Goal: Task Accomplishment & Management: Manage account settings

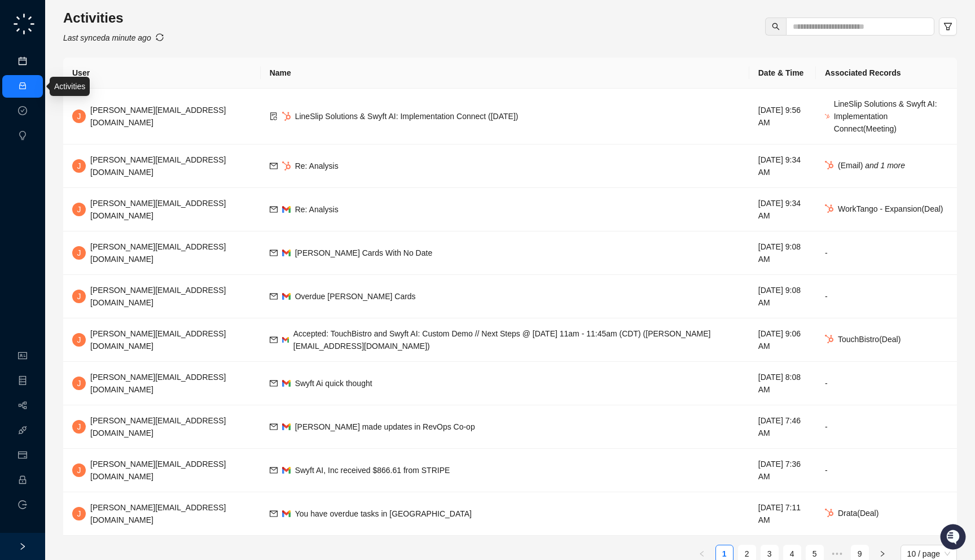
click at [33, 66] on link "Meetings & Calls" at bounding box center [62, 61] width 59 height 9
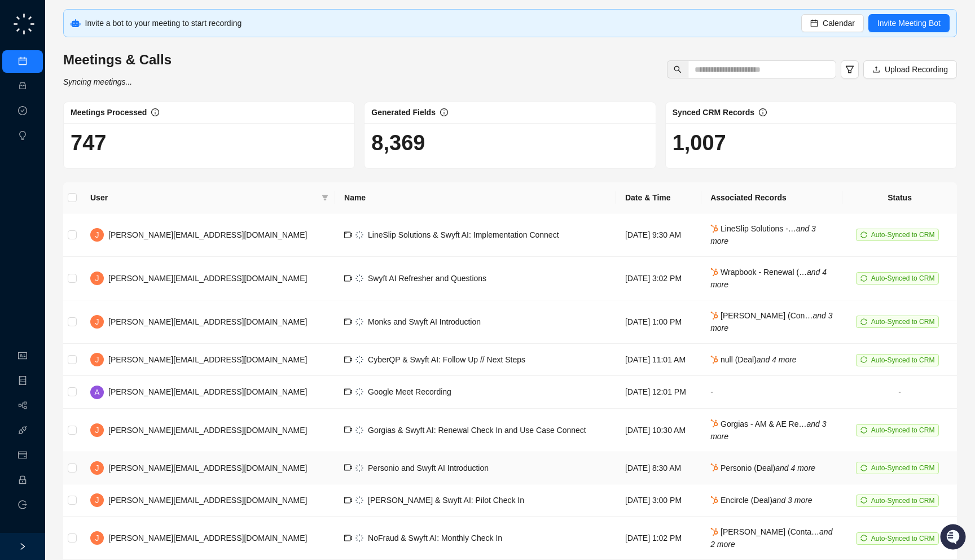
scroll to position [89, 0]
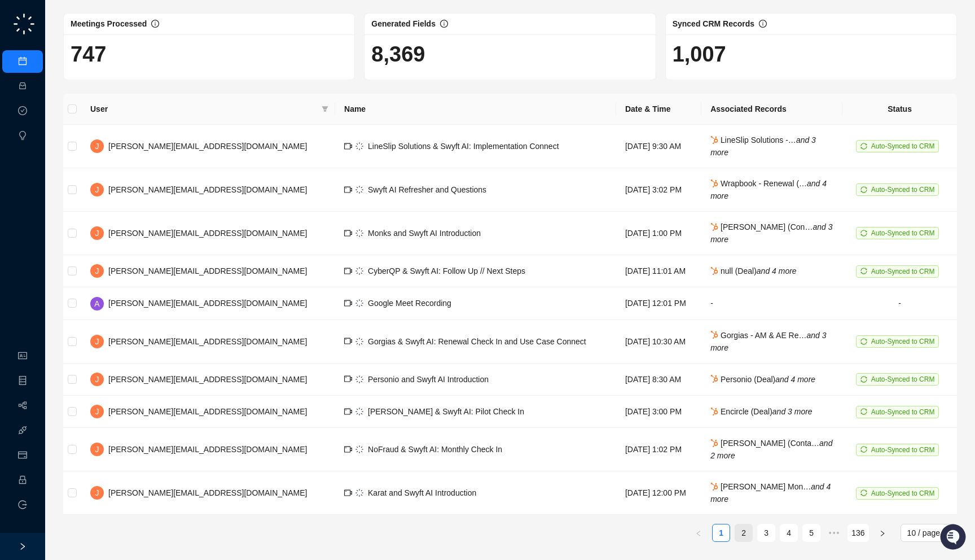
click at [748, 535] on link "2" at bounding box center [743, 532] width 17 height 17
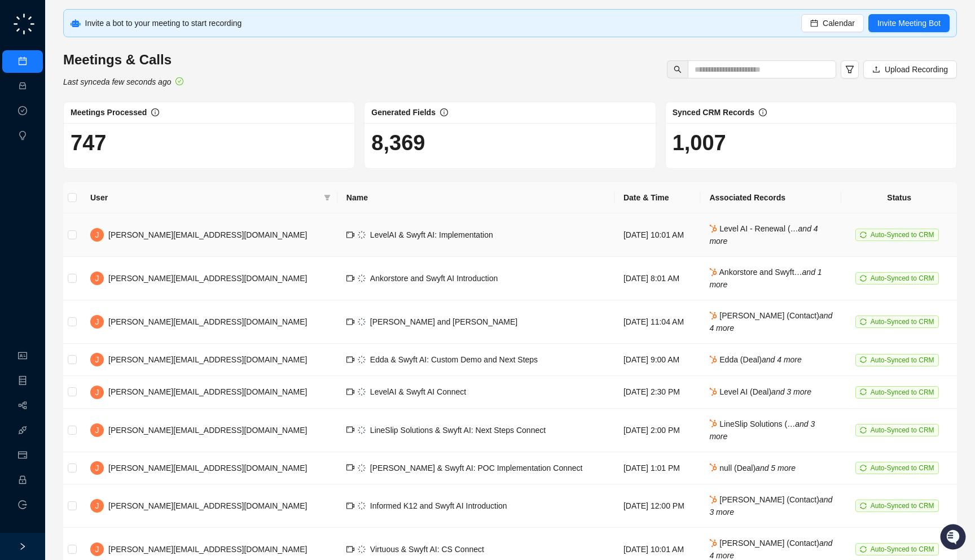
click at [478, 252] on td "LevelAI & Swyft AI: Implementation" at bounding box center [475, 234] width 277 height 43
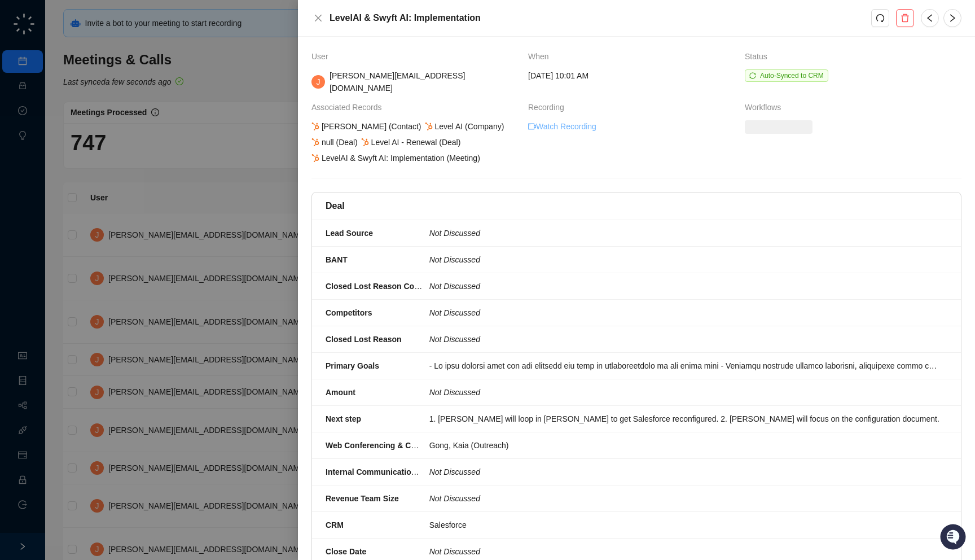
click at [563, 120] on link "Watch Recording" at bounding box center [562, 126] width 68 height 12
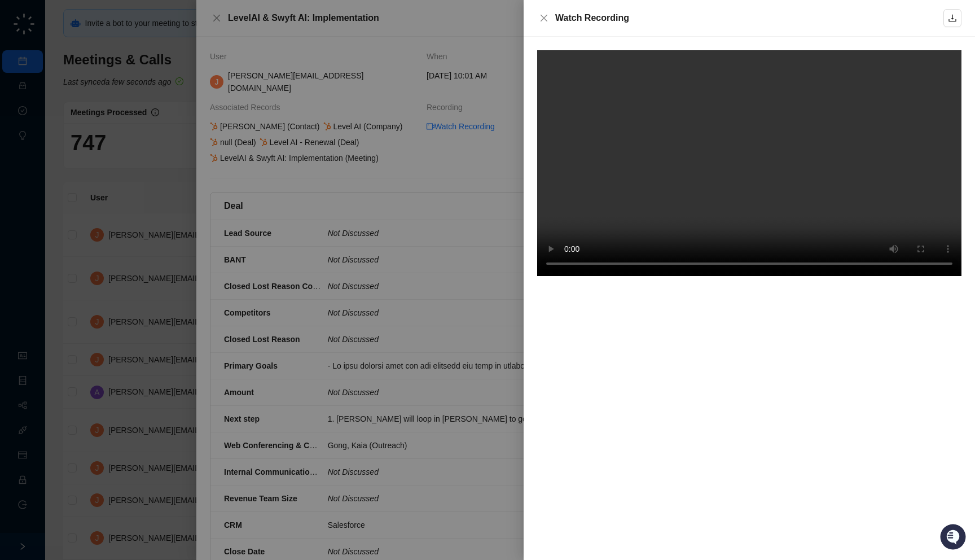
click at [442, 175] on div at bounding box center [487, 280] width 975 height 560
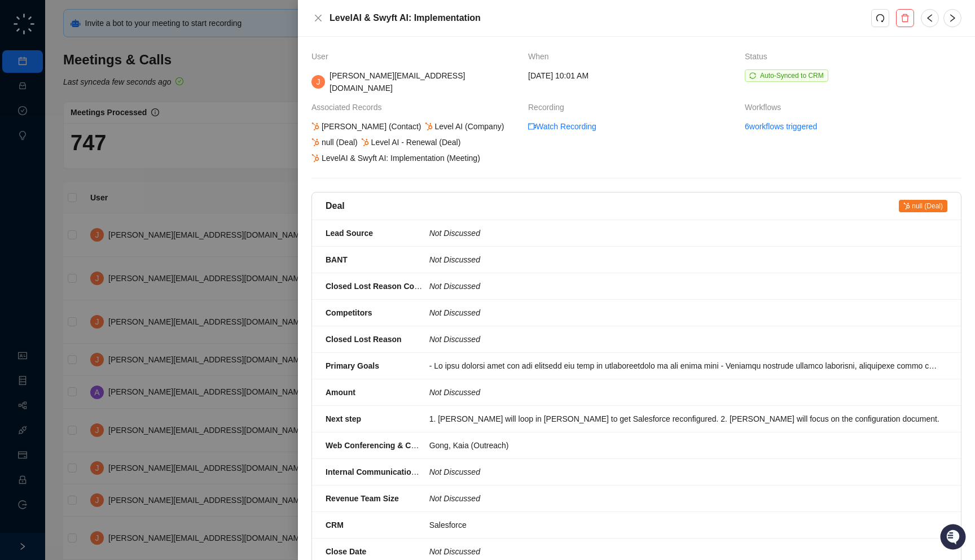
click at [240, 186] on div at bounding box center [487, 280] width 975 height 560
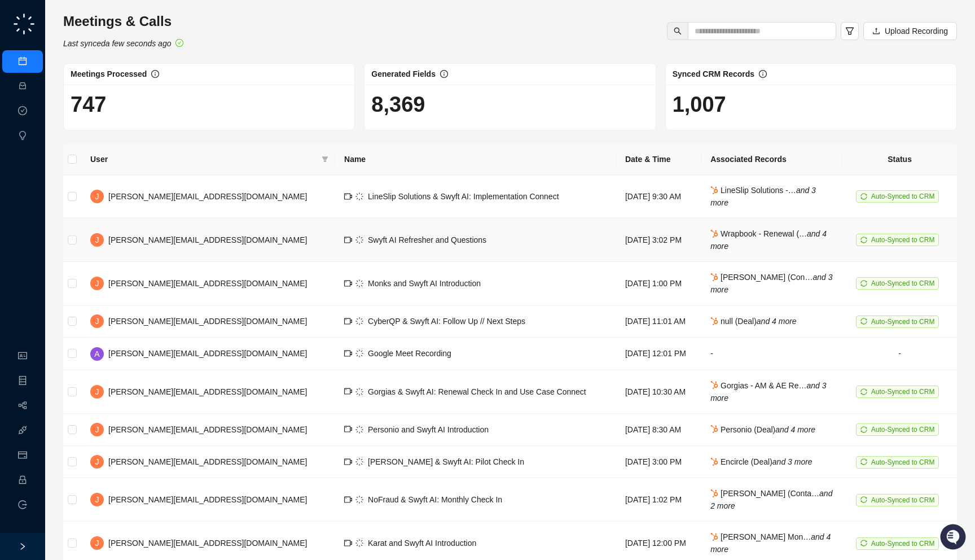
scroll to position [39, 0]
click at [406, 359] on td "Google Meet Recording" at bounding box center [475, 353] width 281 height 32
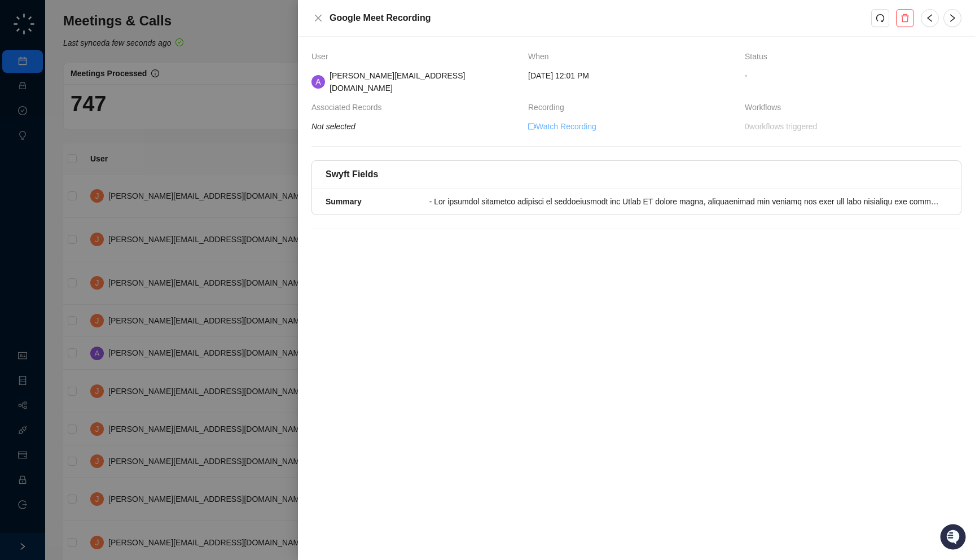
click at [572, 120] on link "Watch Recording" at bounding box center [562, 126] width 68 height 12
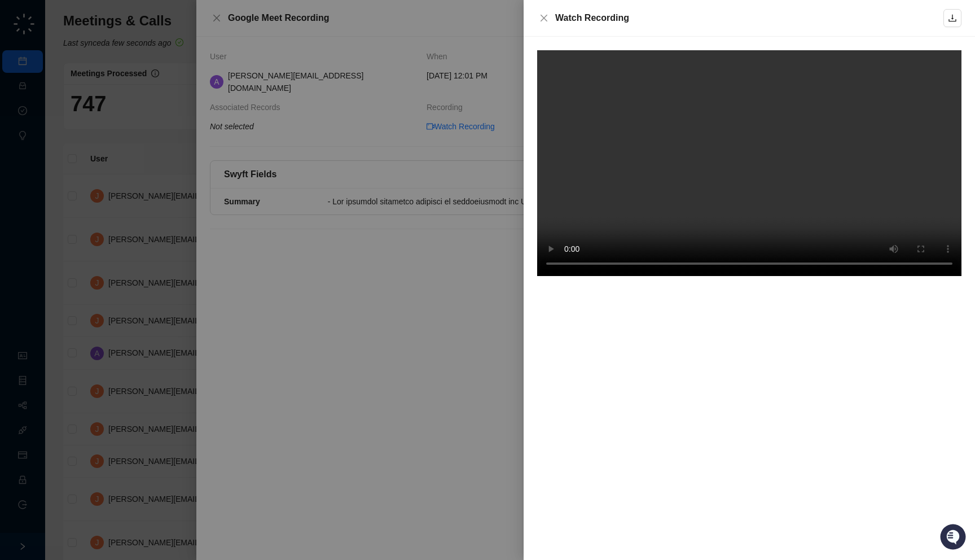
click at [384, 273] on div at bounding box center [487, 280] width 975 height 560
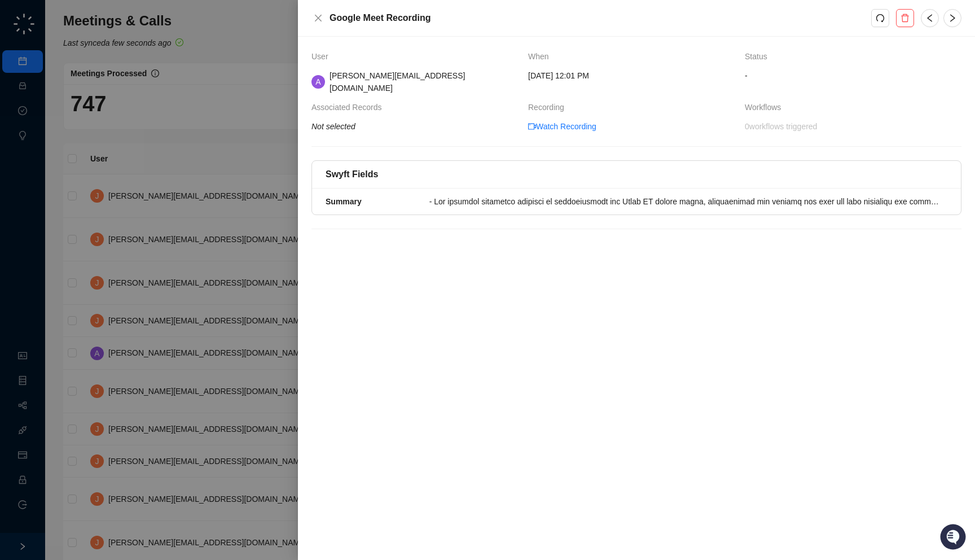
click at [249, 291] on div at bounding box center [487, 280] width 975 height 560
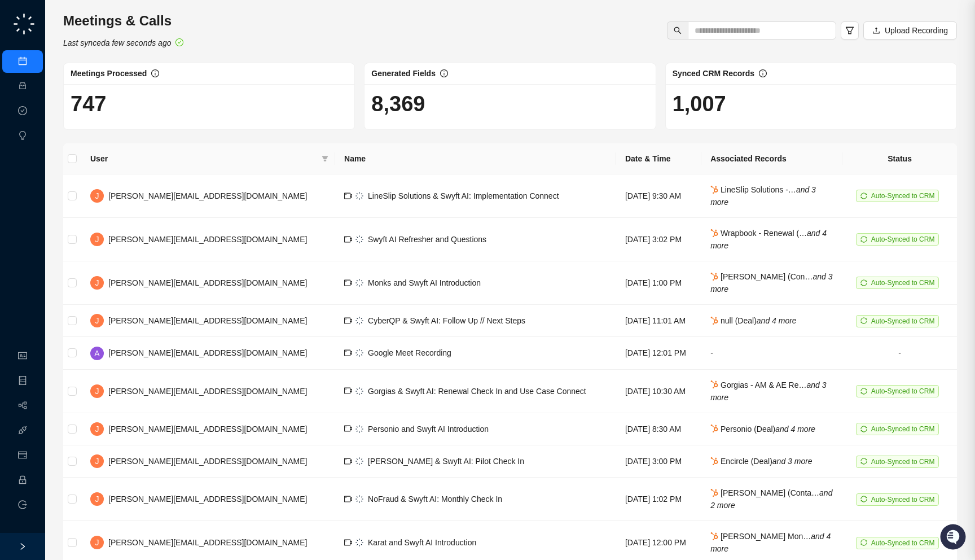
scroll to position [89, 0]
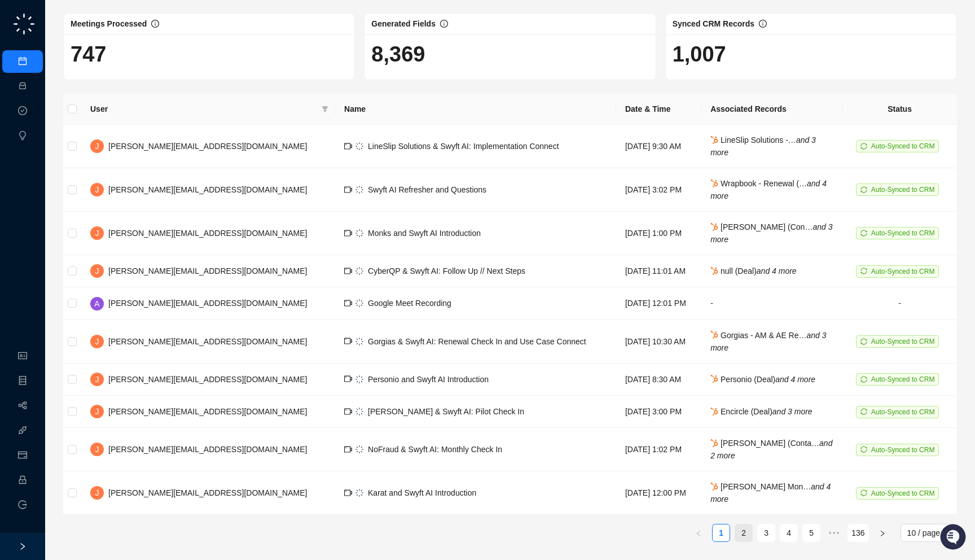
click at [741, 535] on link "2" at bounding box center [743, 532] width 17 height 17
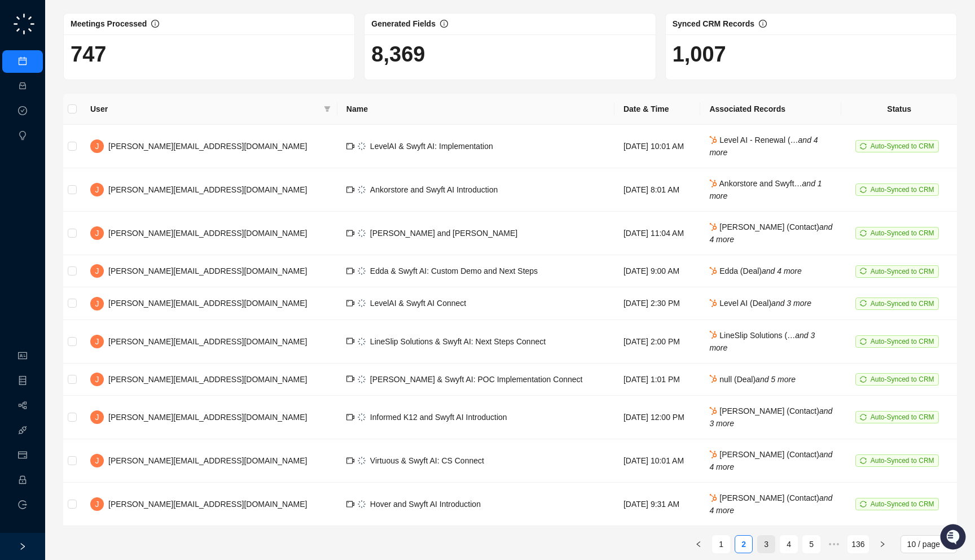
click at [768, 547] on link "3" at bounding box center [766, 543] width 17 height 17
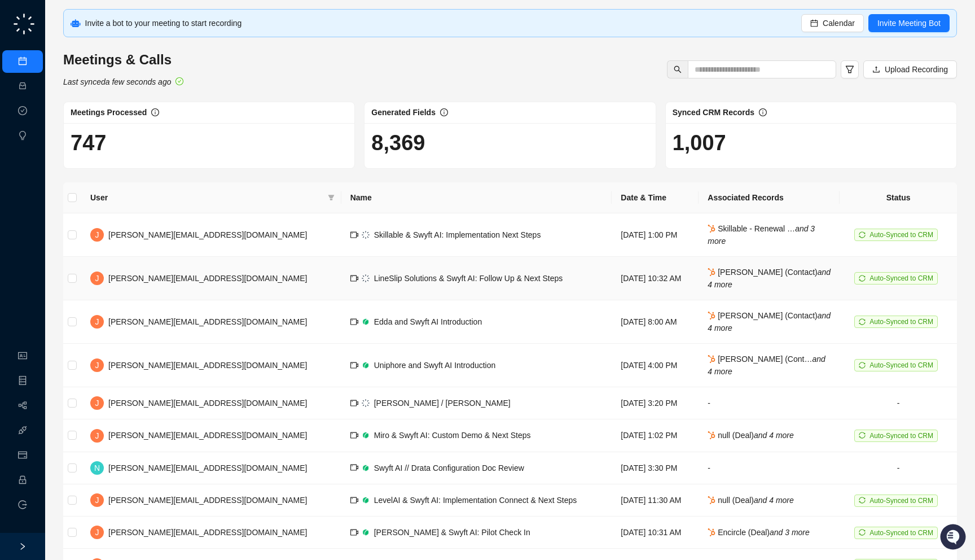
click at [458, 274] on td "LineSlip Solutions & Swyft AI: Follow Up & Next Steps" at bounding box center [476, 278] width 271 height 43
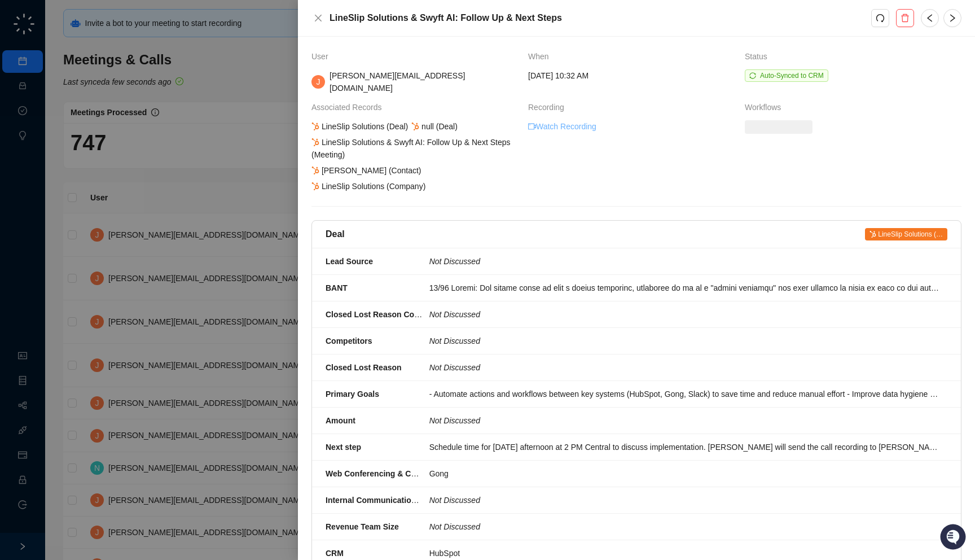
click at [551, 120] on link "Watch Recording" at bounding box center [562, 126] width 68 height 12
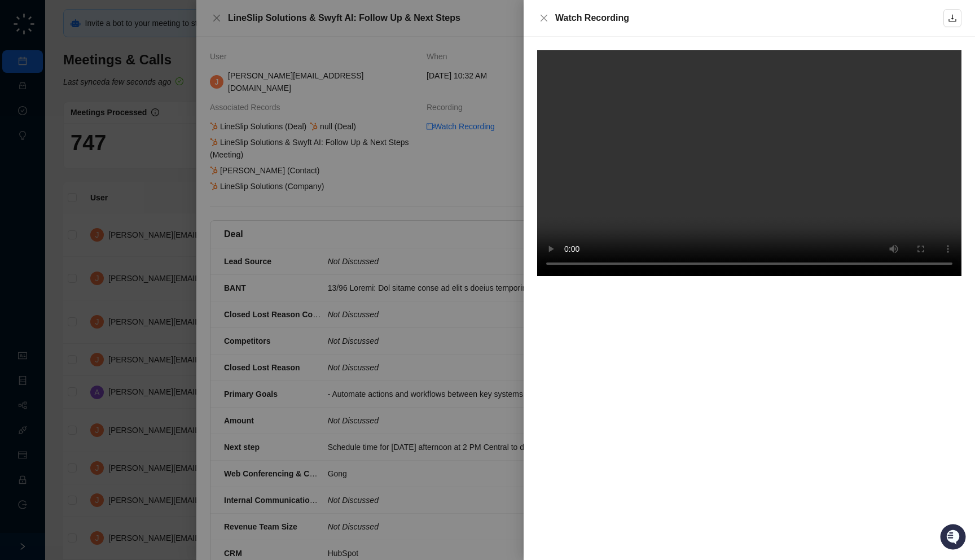
click at [480, 159] on div at bounding box center [487, 280] width 975 height 560
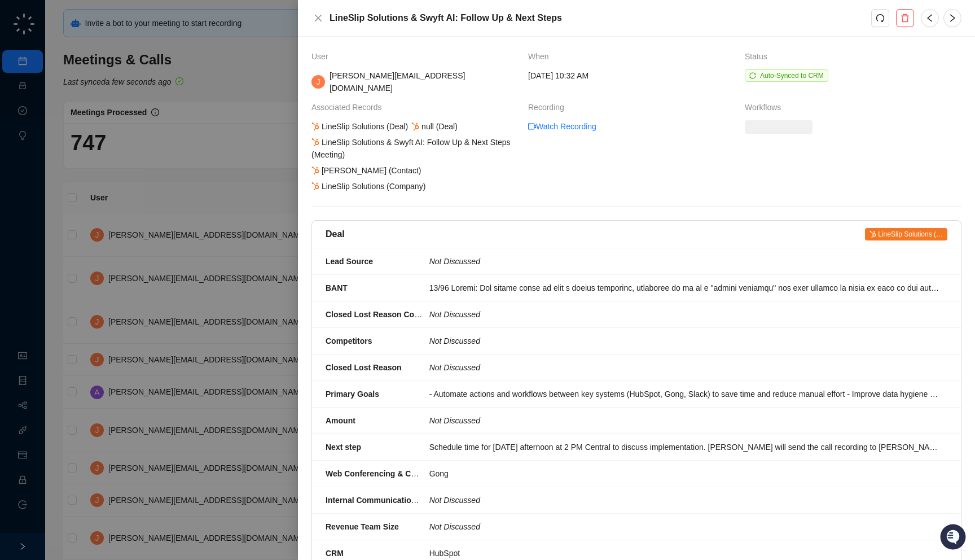
click at [207, 160] on div at bounding box center [487, 280] width 975 height 560
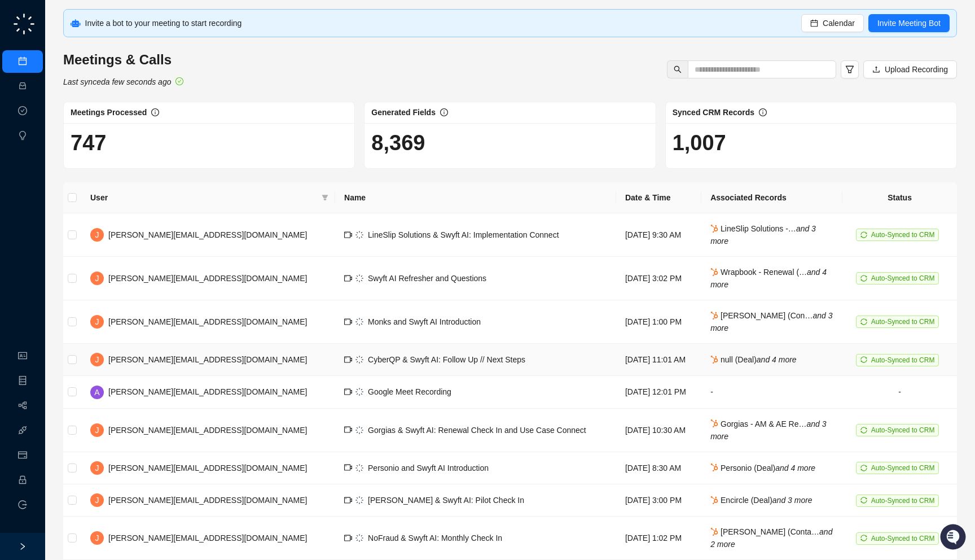
scroll to position [89, 0]
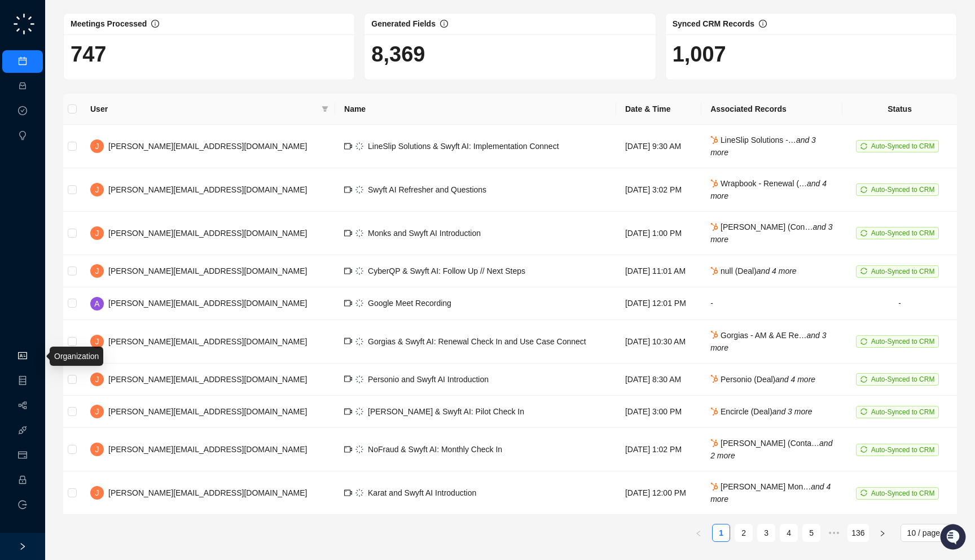
click at [33, 352] on link "Organization" at bounding box center [55, 356] width 45 height 9
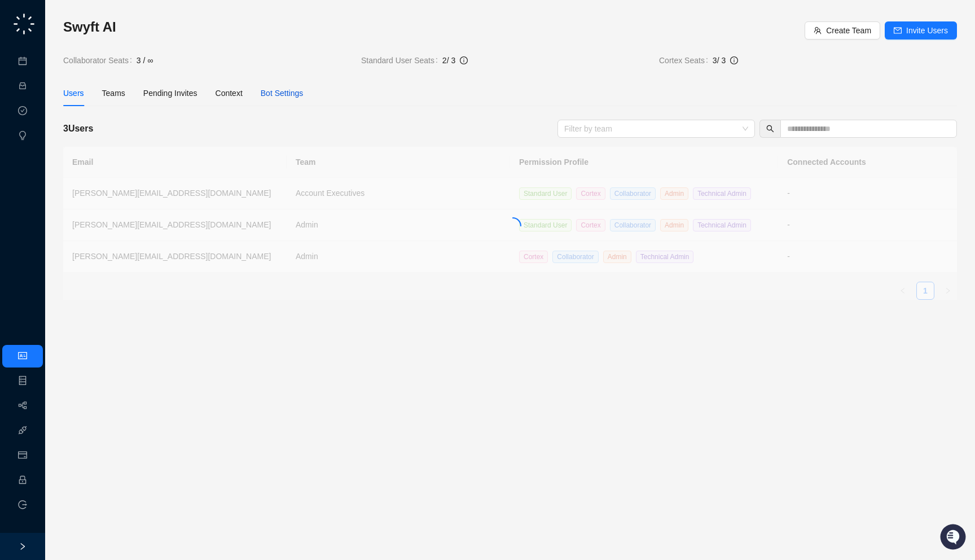
click at [297, 91] on div "Bot Settings" at bounding box center [282, 93] width 43 height 12
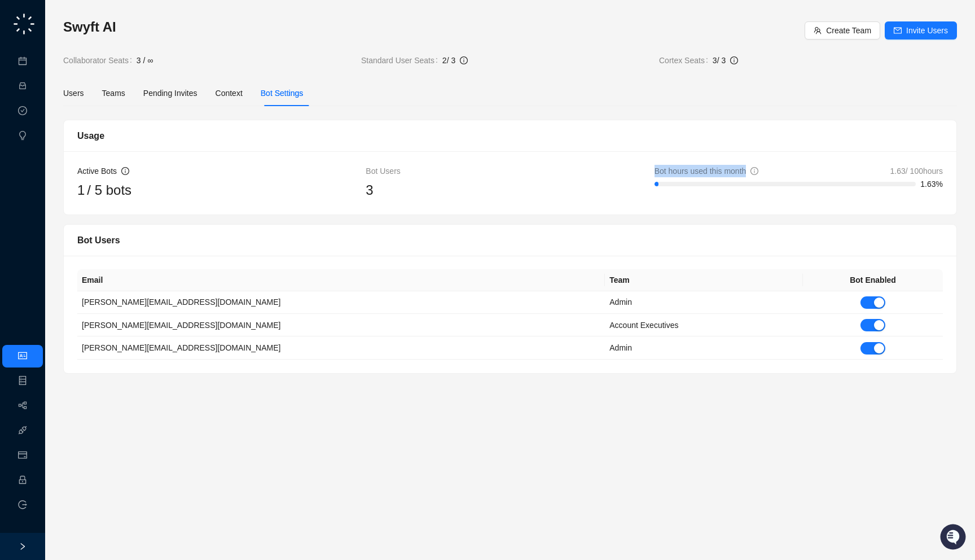
drag, startPoint x: 743, startPoint y: 163, endPoint x: 748, endPoint y: 170, distance: 9.3
click at [748, 170] on div "Active Bots 1 / 5 bots Bot Users 3 Bot hours used this month 1.63 / 100 hours 1…" at bounding box center [510, 182] width 893 height 63
click at [536, 188] on div "3" at bounding box center [510, 189] width 288 height 21
drag, startPoint x: 492, startPoint y: 201, endPoint x: 489, endPoint y: 190, distance: 12.3
click at [489, 190] on div "Active Bots 1 / 5 bots Bot Users 3 Bot hours used this month 1.63 / 100 hours 1…" at bounding box center [510, 182] width 893 height 63
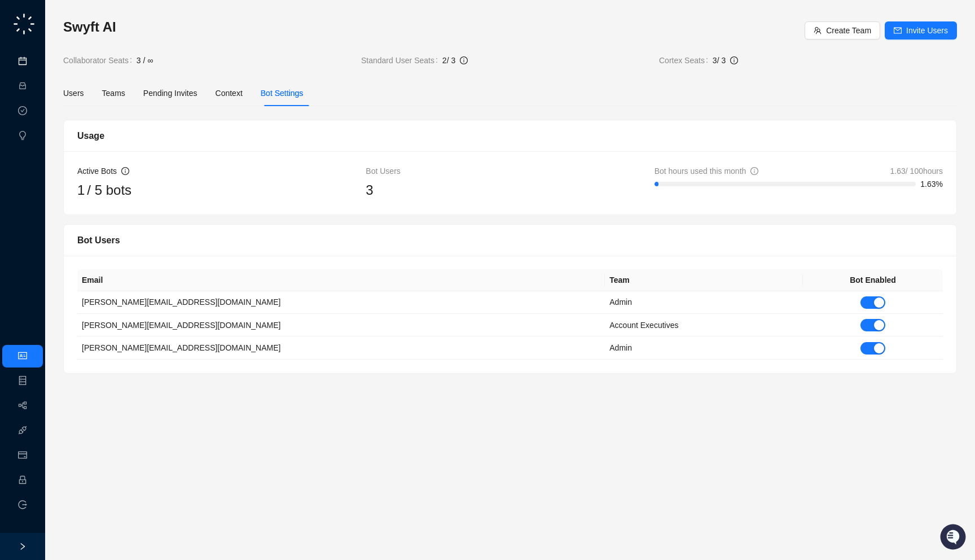
click at [33, 62] on link "Meetings & Calls" at bounding box center [62, 61] width 59 height 9
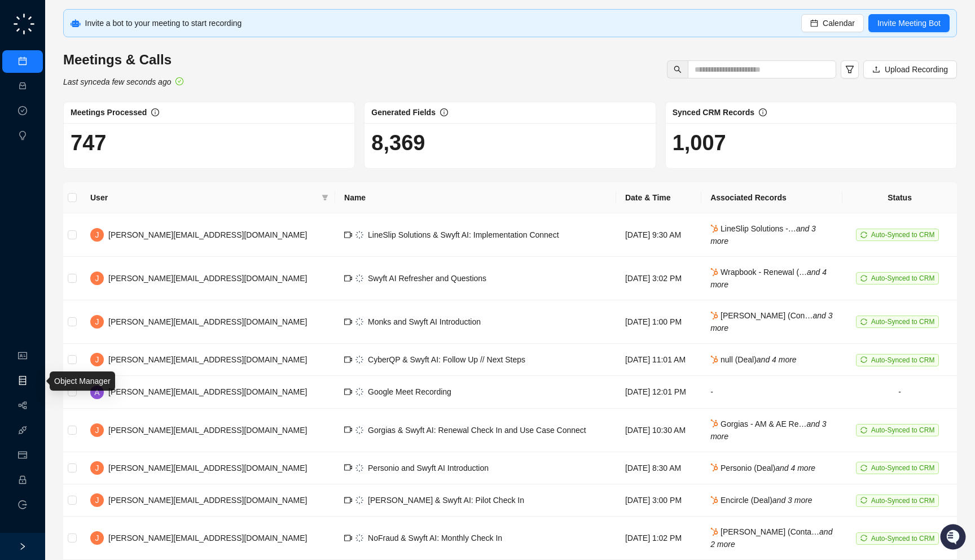
click at [33, 376] on link "Object Manager" at bounding box center [61, 380] width 56 height 9
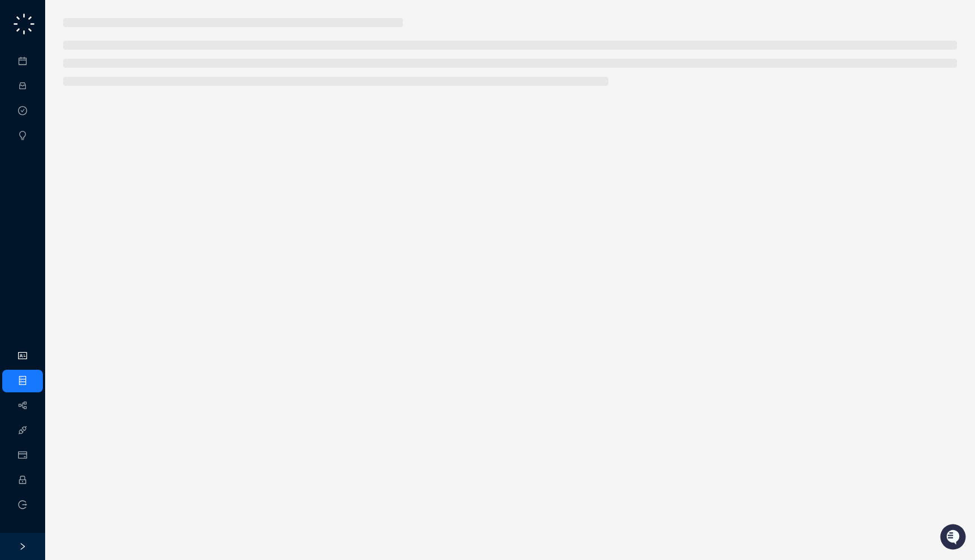
click at [33, 359] on link "Organization" at bounding box center [55, 356] width 45 height 9
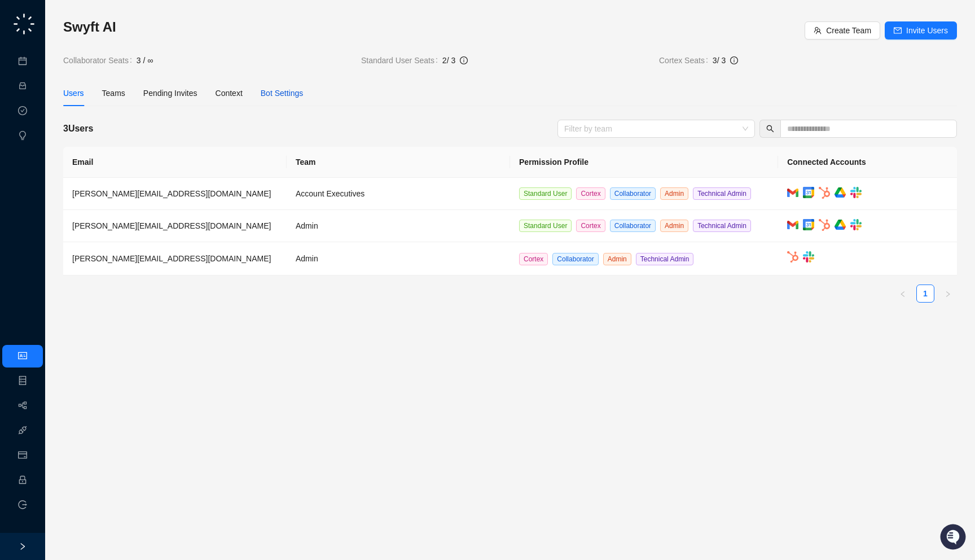
click at [284, 97] on div "Bot Settings" at bounding box center [282, 93] width 43 height 12
